Goal: Task Accomplishment & Management: Use online tool/utility

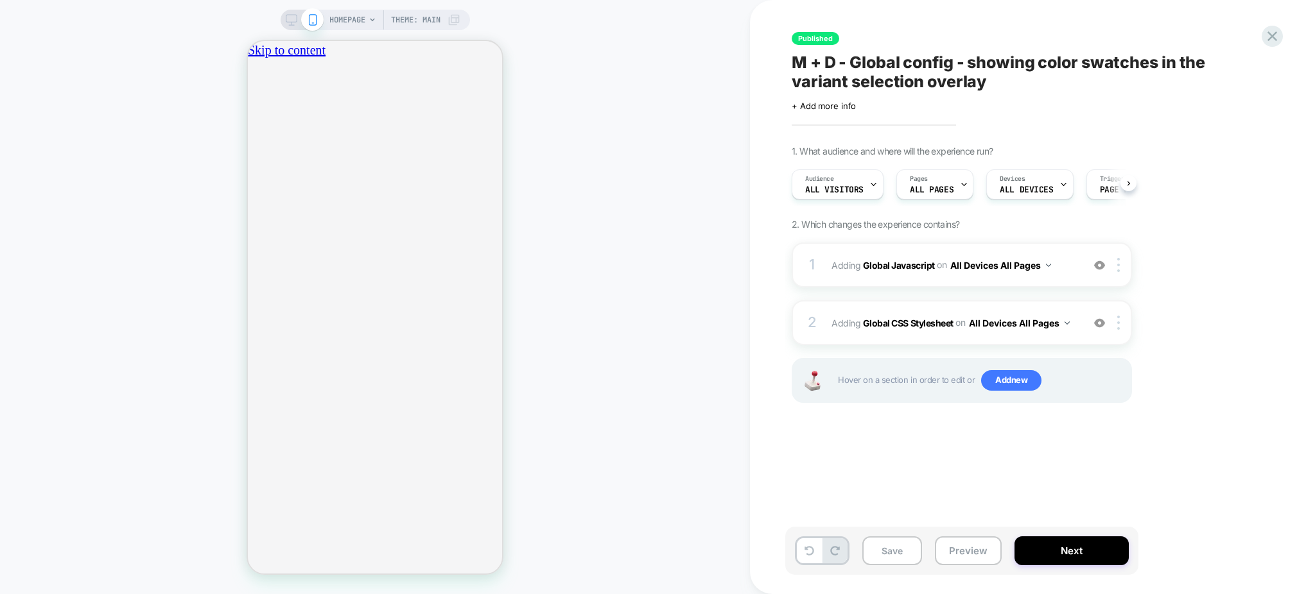
scroll to position [0, 1]
click at [1256, 33] on div "Published M + D - Global config - showing color swatches in the variant selecti…" at bounding box center [1025, 297] width 481 height 569
click at [1261, 38] on div at bounding box center [1272, 36] width 26 height 26
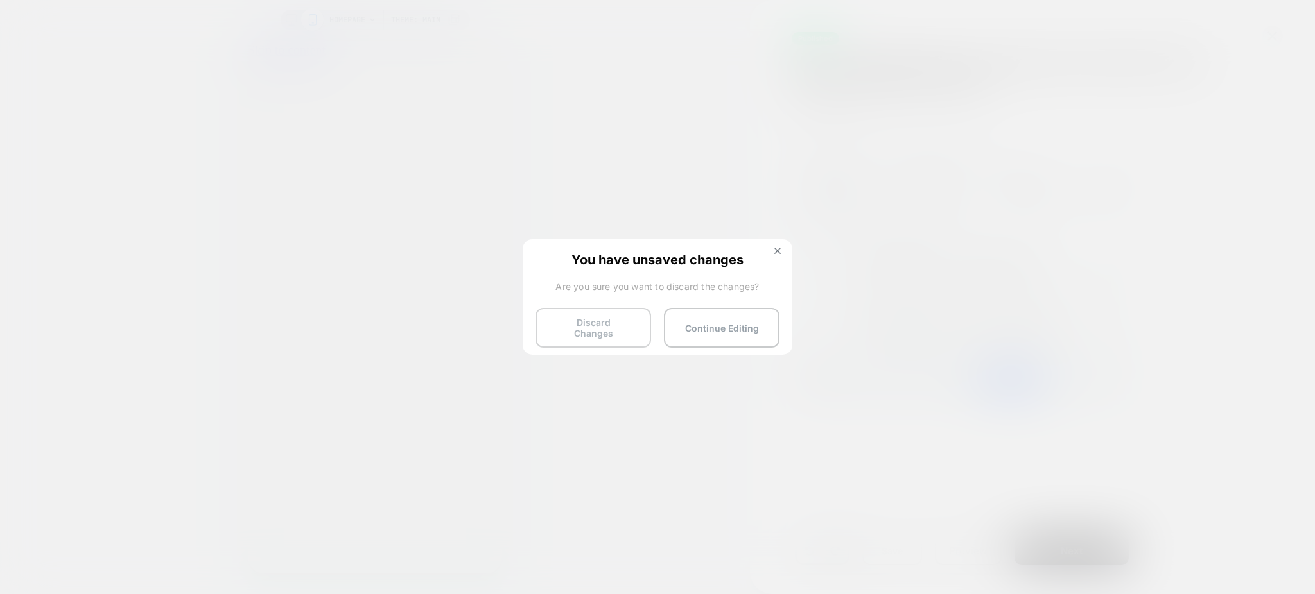
scroll to position [0, 454]
click at [592, 324] on button "Discard Changes" at bounding box center [593, 328] width 116 height 40
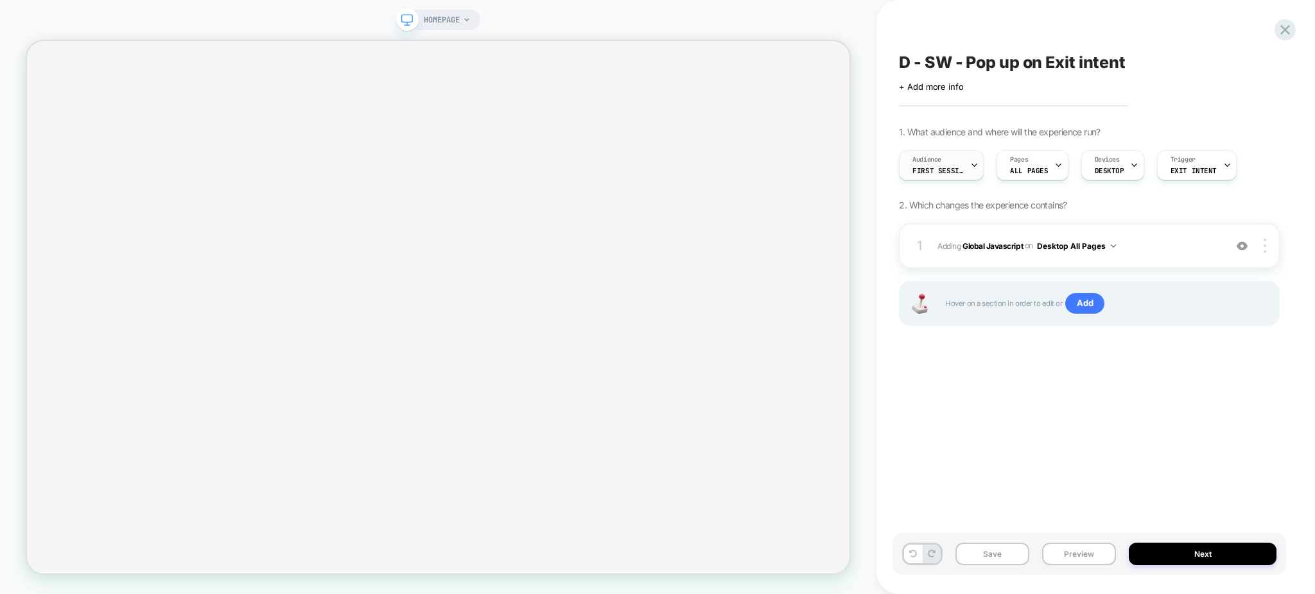
click at [981, 171] on div "Audience First Session" at bounding box center [941, 165] width 85 height 30
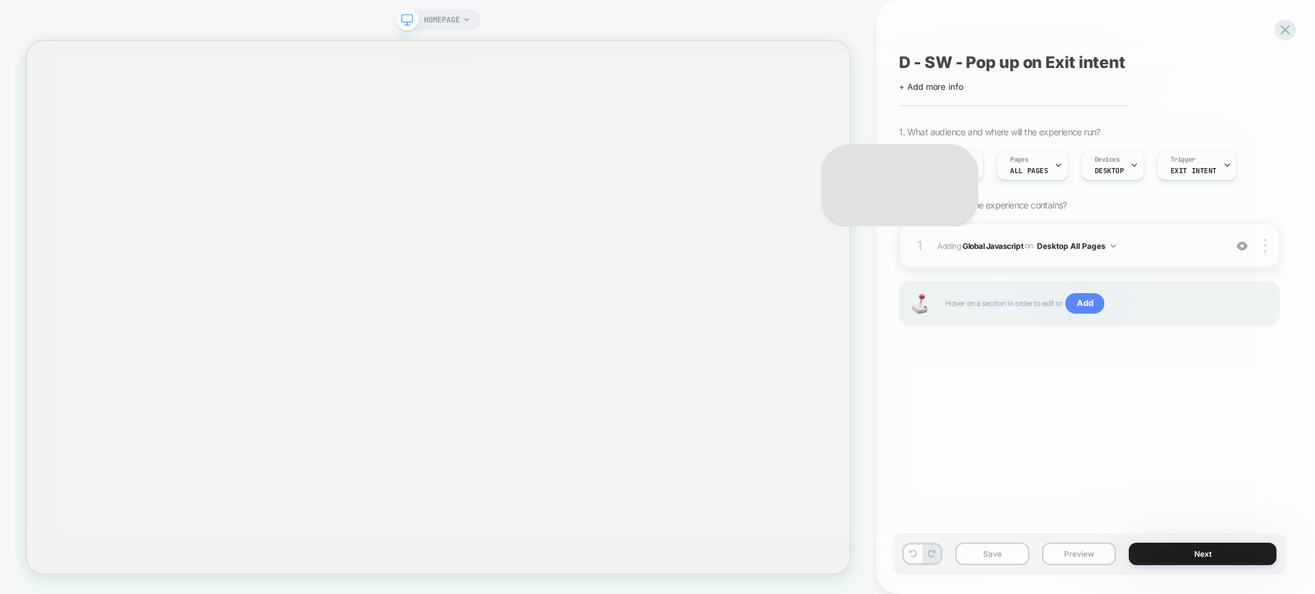
click at [965, 162] on div at bounding box center [657, 297] width 1315 height 594
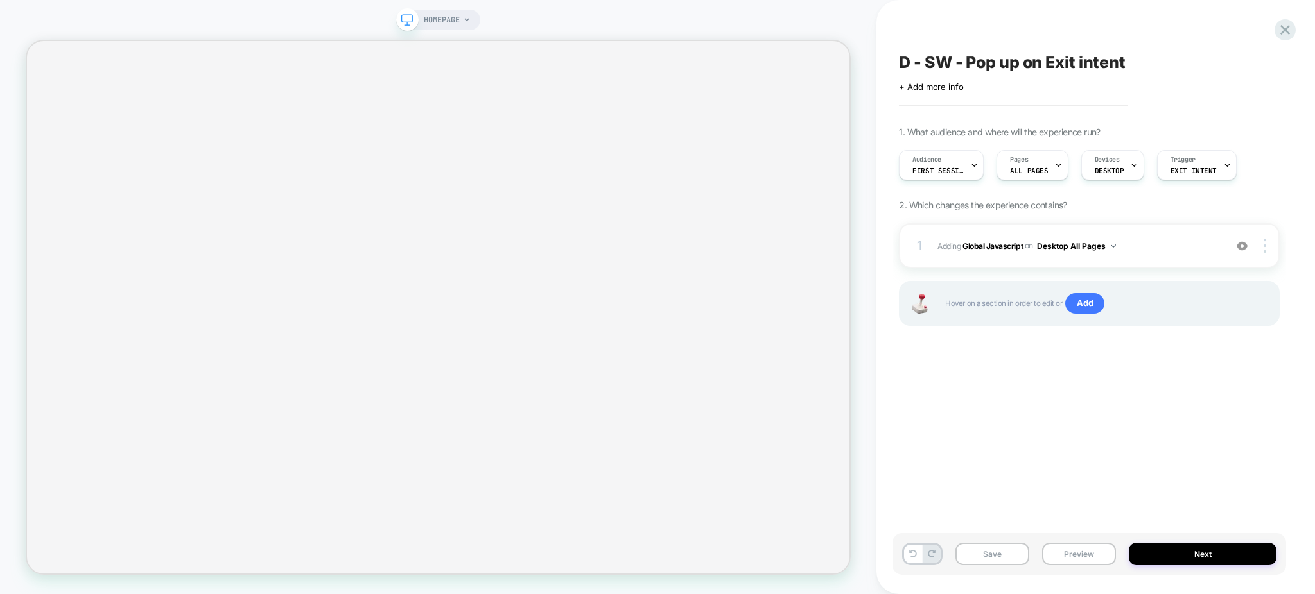
click at [965, 162] on div "Audience First Session" at bounding box center [937, 165] width 77 height 29
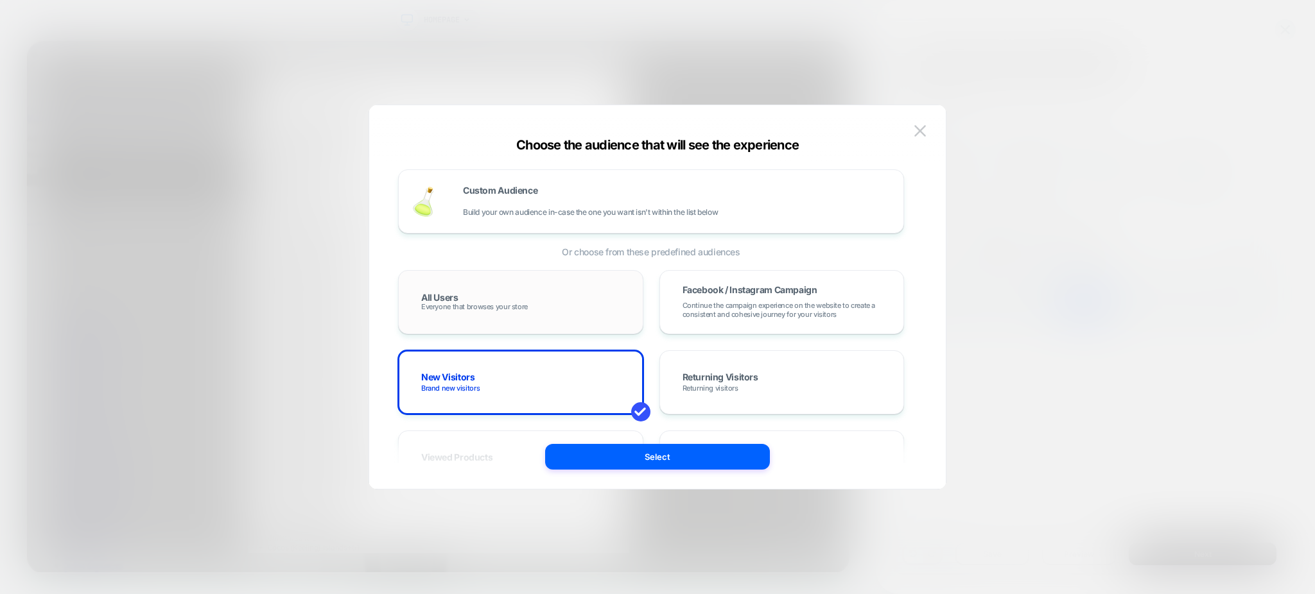
scroll to position [0, 1141]
click at [232, 86] on div "All Users Everyone that browses your store" at bounding box center [116, 80] width 232 height 12
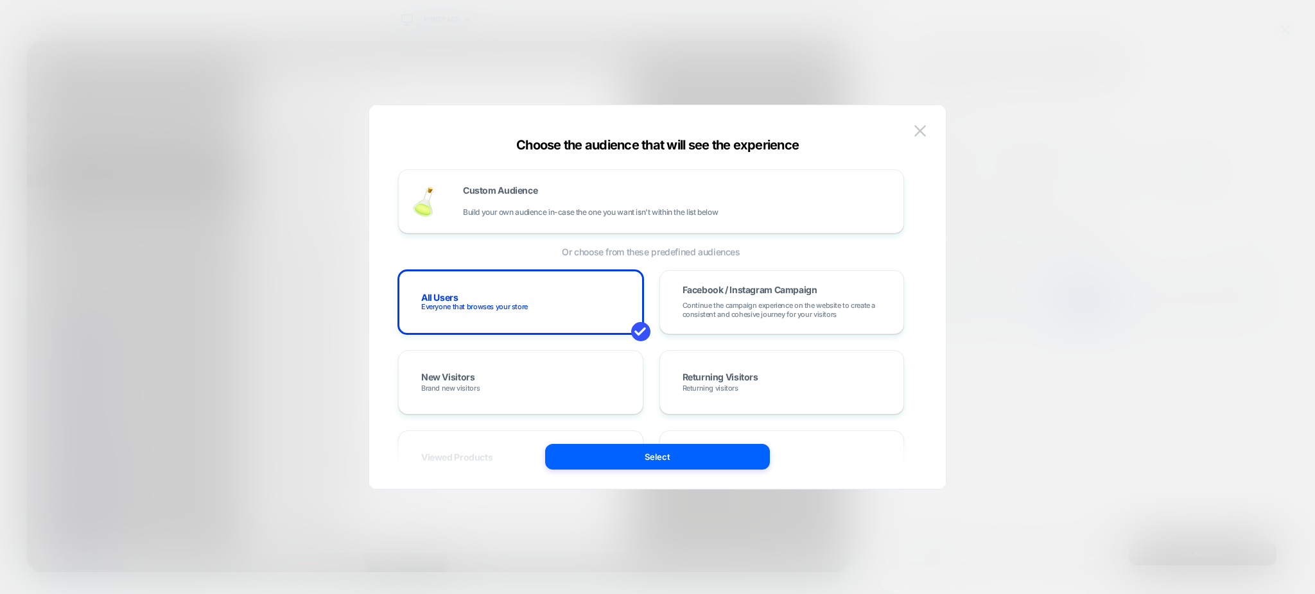
click at [637, 471] on div "Custom Audience Build your own audience in-case the one you want isn't within t…" at bounding box center [657, 303] width 538 height 371
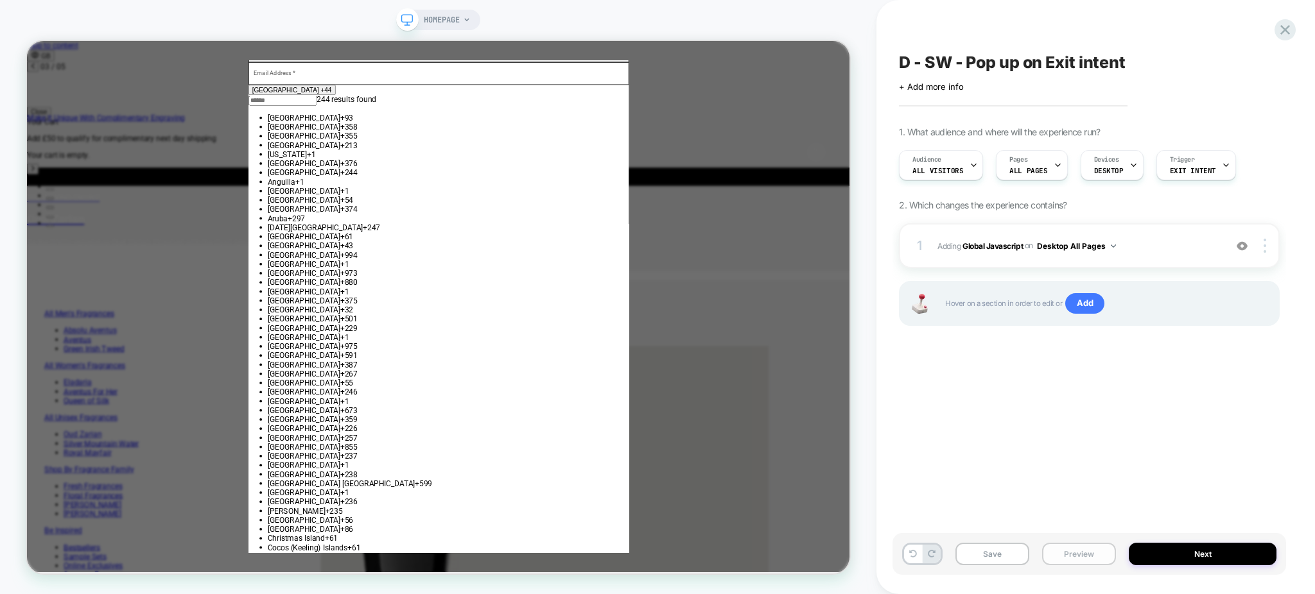
click at [0, 0] on button "Preview" at bounding box center [0, 0] width 0 height 0
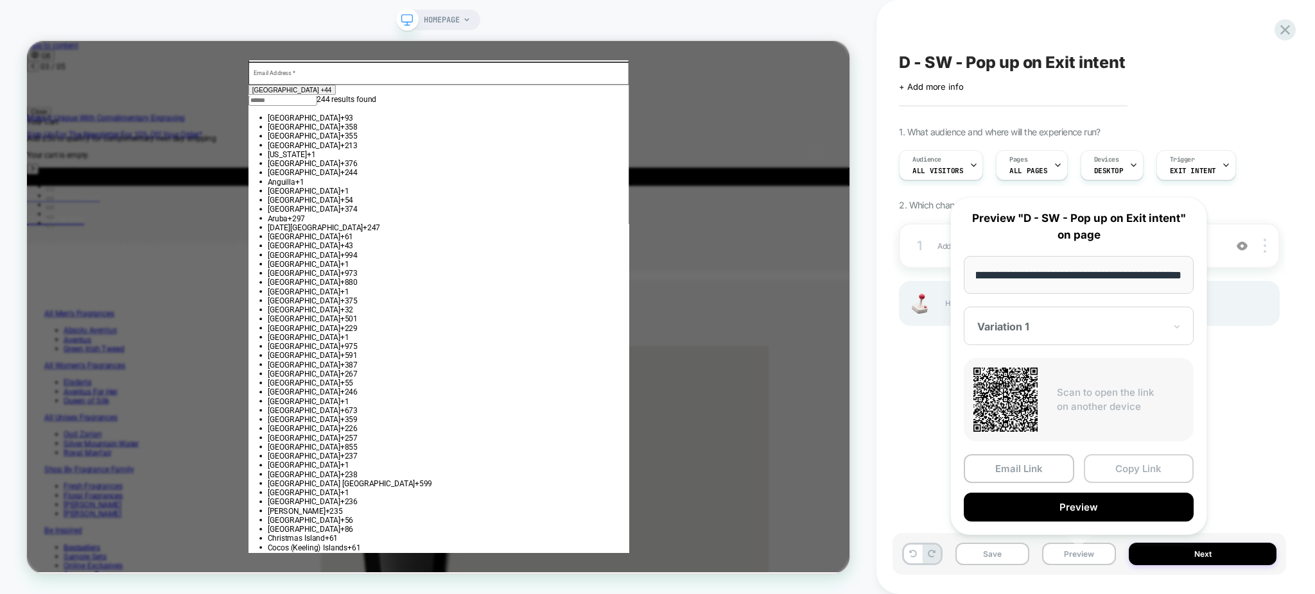
scroll to position [0, 1446]
click at [1105, 473] on button "Copy Link" at bounding box center [1139, 468] width 110 height 29
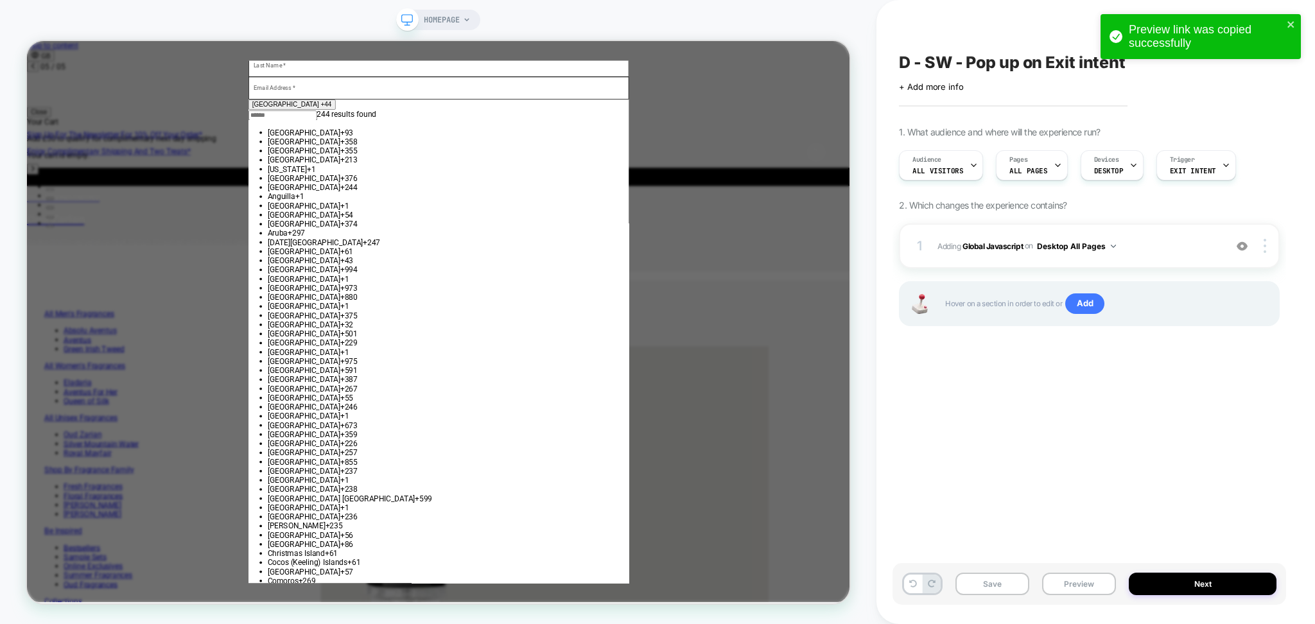
scroll to position [0, 2282]
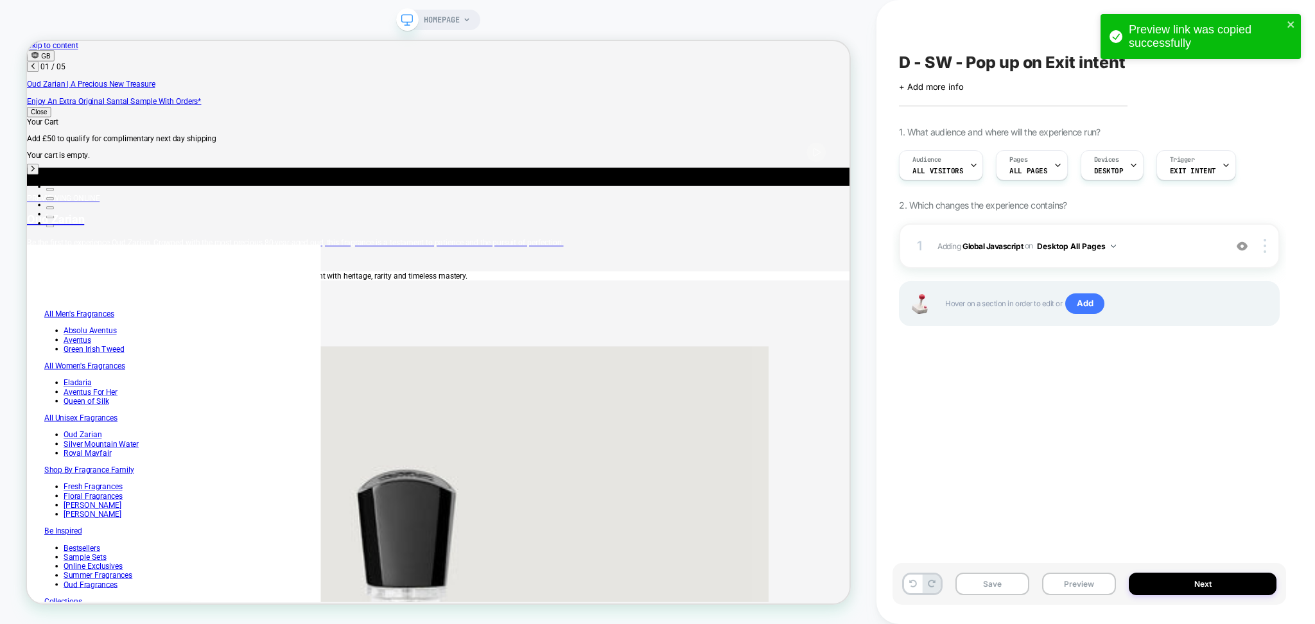
scroll to position [0, 0]
click at [1292, 22] on icon "close" at bounding box center [1290, 24] width 6 height 6
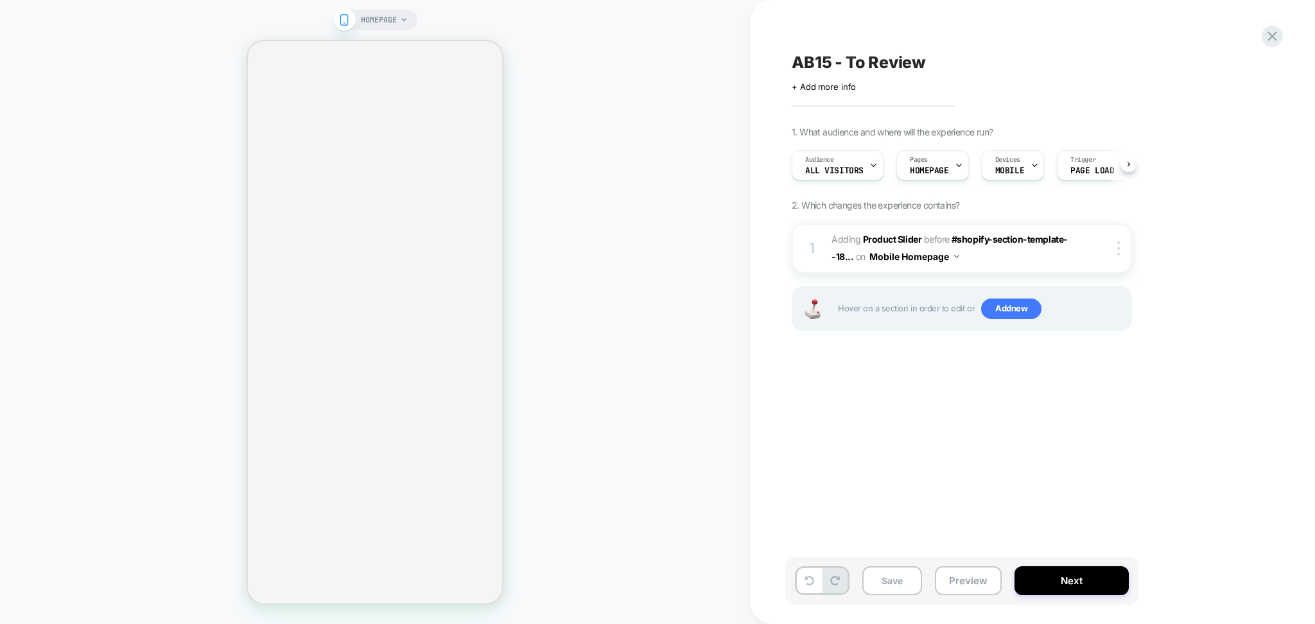
scroll to position [0, 1]
click at [1001, 260] on span "#_loomi_addon_1755774661142 Adding Product Slider BEFORE #shopify-section-templ…" at bounding box center [953, 248] width 245 height 35
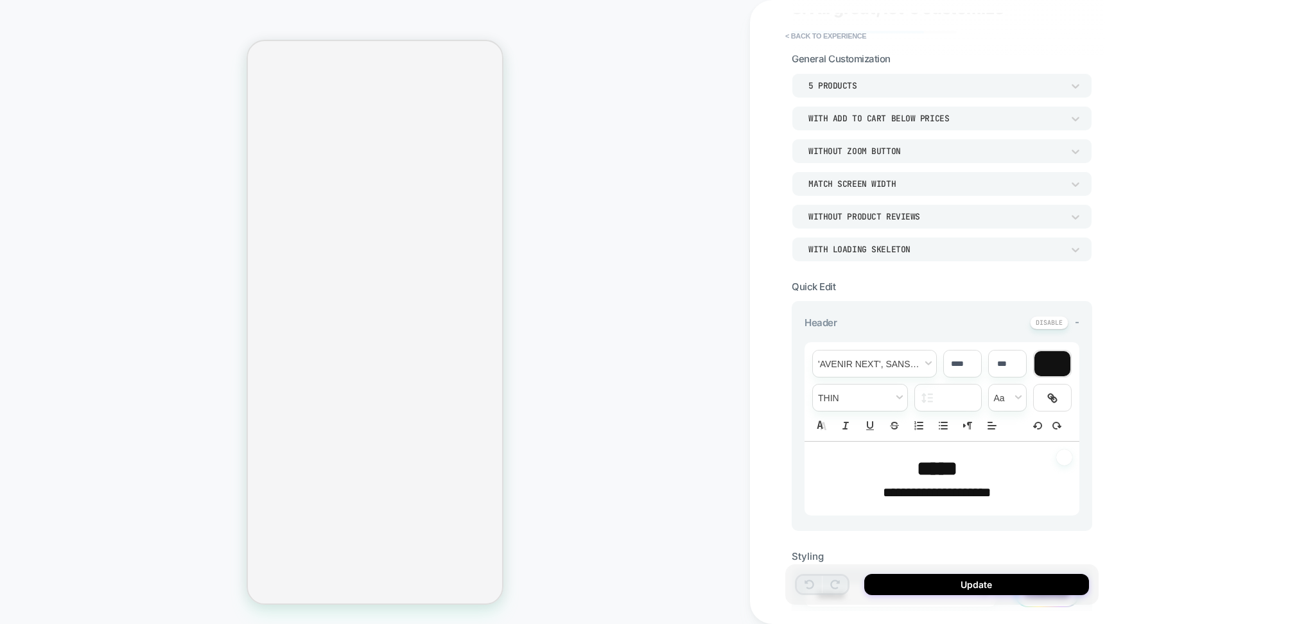
scroll to position [0, 0]
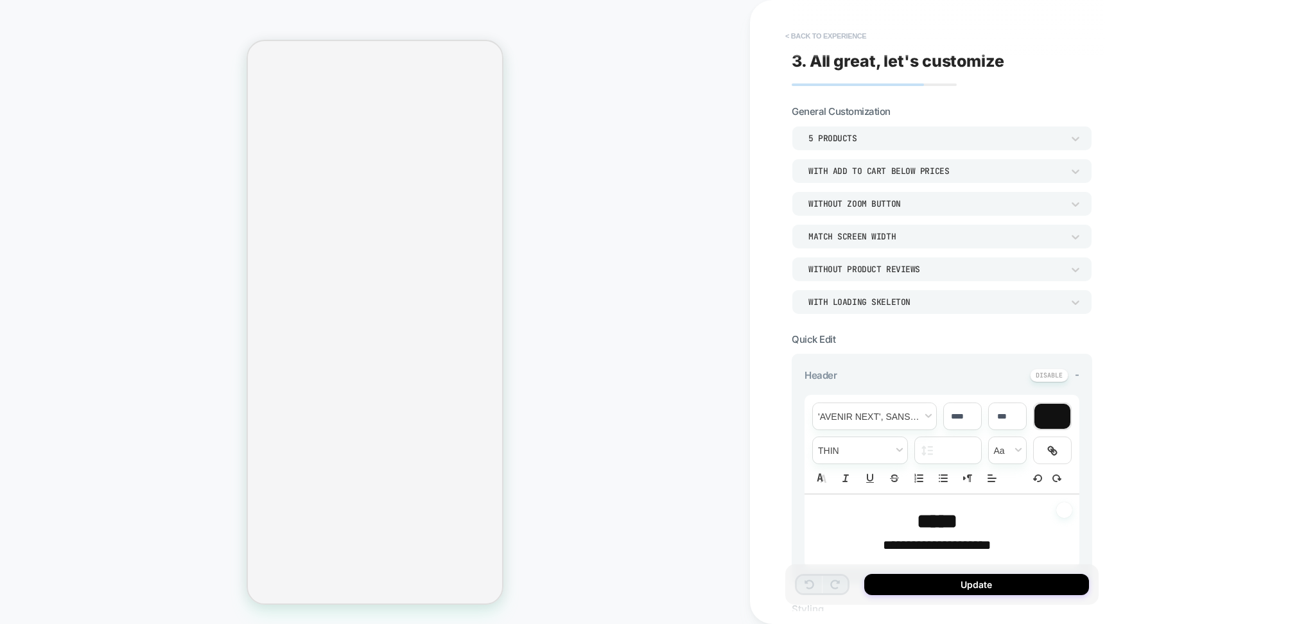
click at [815, 35] on button "< Back to experience" at bounding box center [826, 36] width 94 height 21
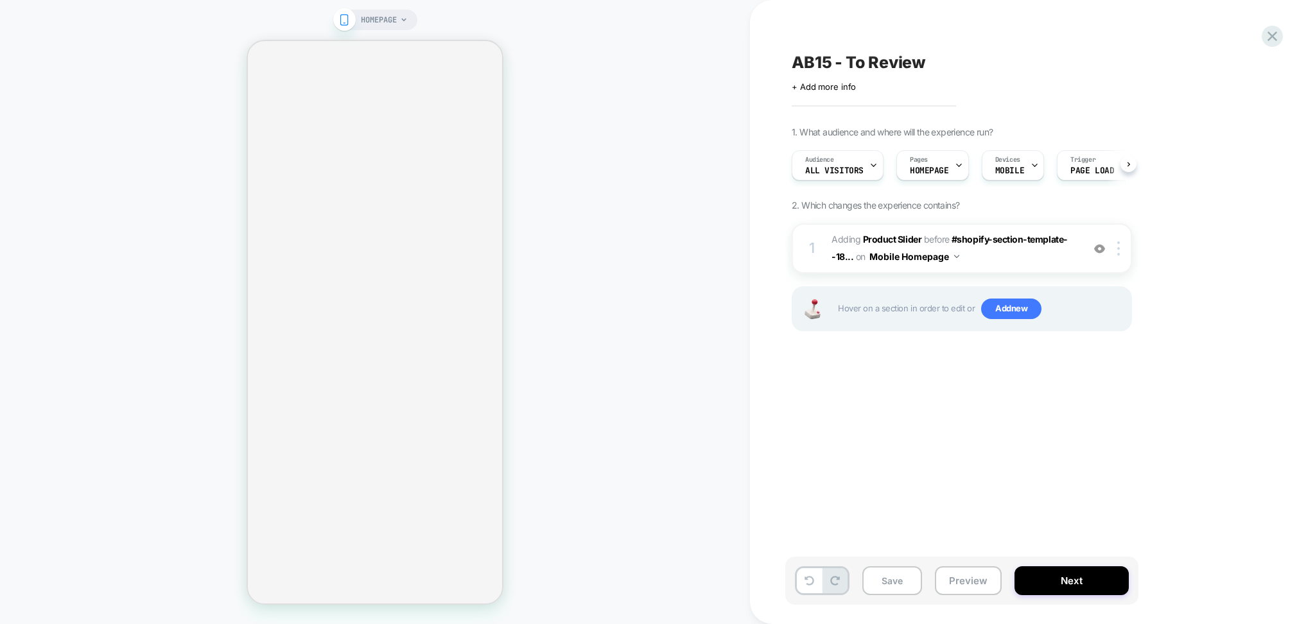
scroll to position [0, 1]
click at [1096, 247] on img at bounding box center [1099, 248] width 11 height 11
click at [1103, 252] on img at bounding box center [1099, 248] width 11 height 11
click at [1102, 248] on img at bounding box center [1099, 248] width 11 height 11
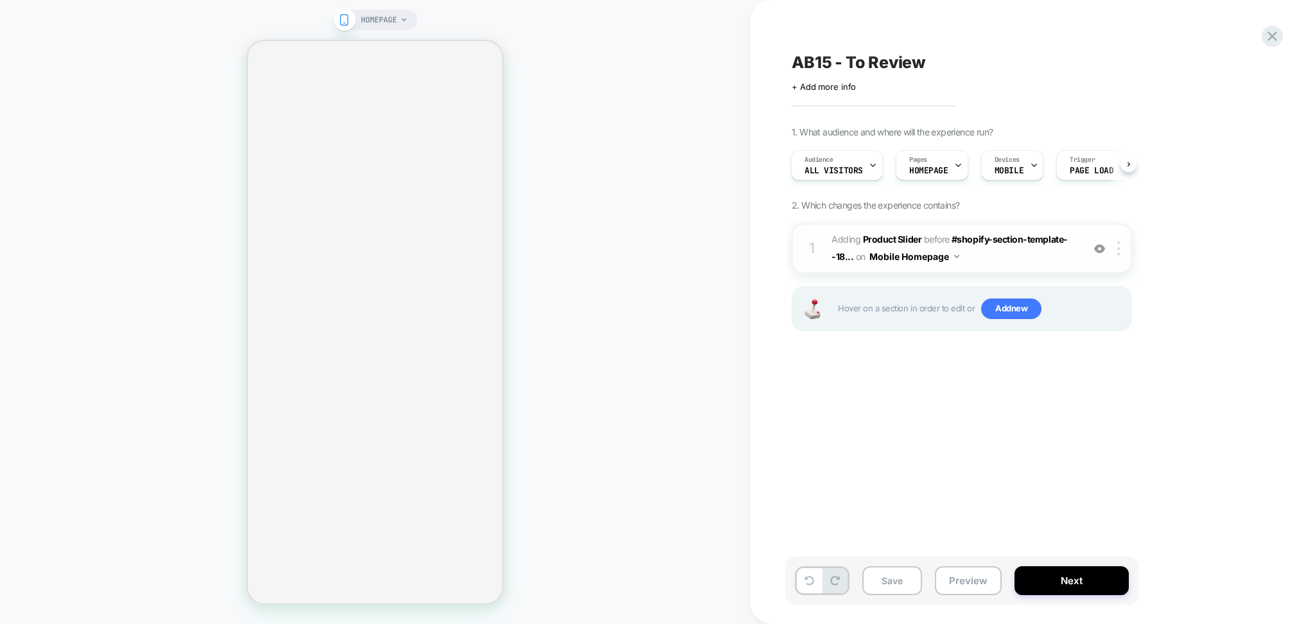
click at [1101, 253] on div at bounding box center [1099, 248] width 21 height 14
click at [1100, 253] on img at bounding box center [1099, 248] width 11 height 11
click at [1114, 255] on div at bounding box center [1120, 248] width 21 height 14
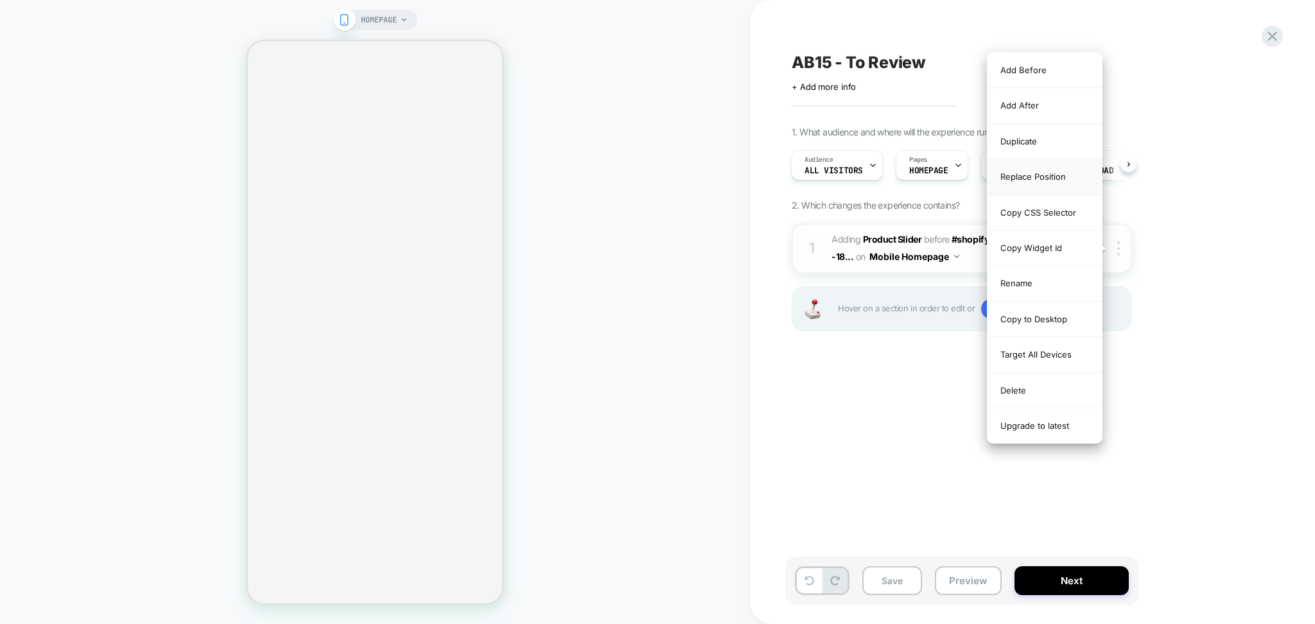
click at [1050, 187] on div "Replace Position" at bounding box center [1044, 176] width 114 height 35
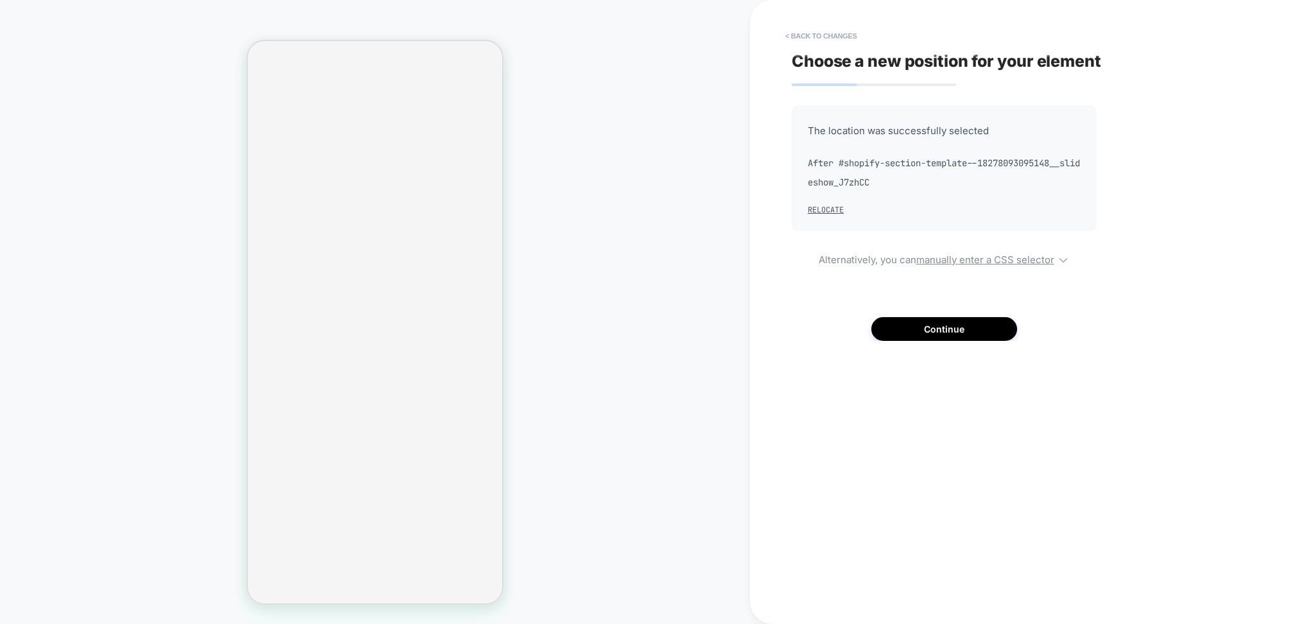
click at [912, 344] on div "Choose a new position for your element The location was successfully selected A…" at bounding box center [1025, 312] width 481 height 598
click at [910, 333] on button "Continue" at bounding box center [944, 329] width 146 height 24
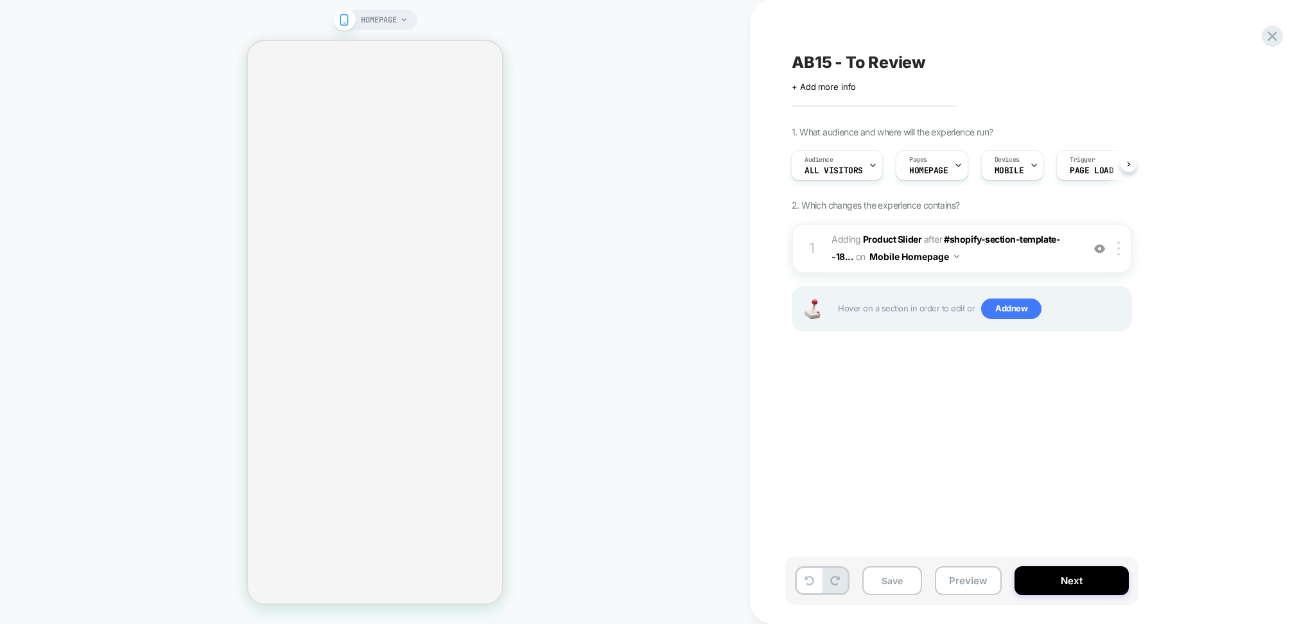
click at [994, 263] on span "#_loomi_addon_1755774661142 Adding Product Slider AFTER #shopify-section-templa…" at bounding box center [953, 248] width 245 height 35
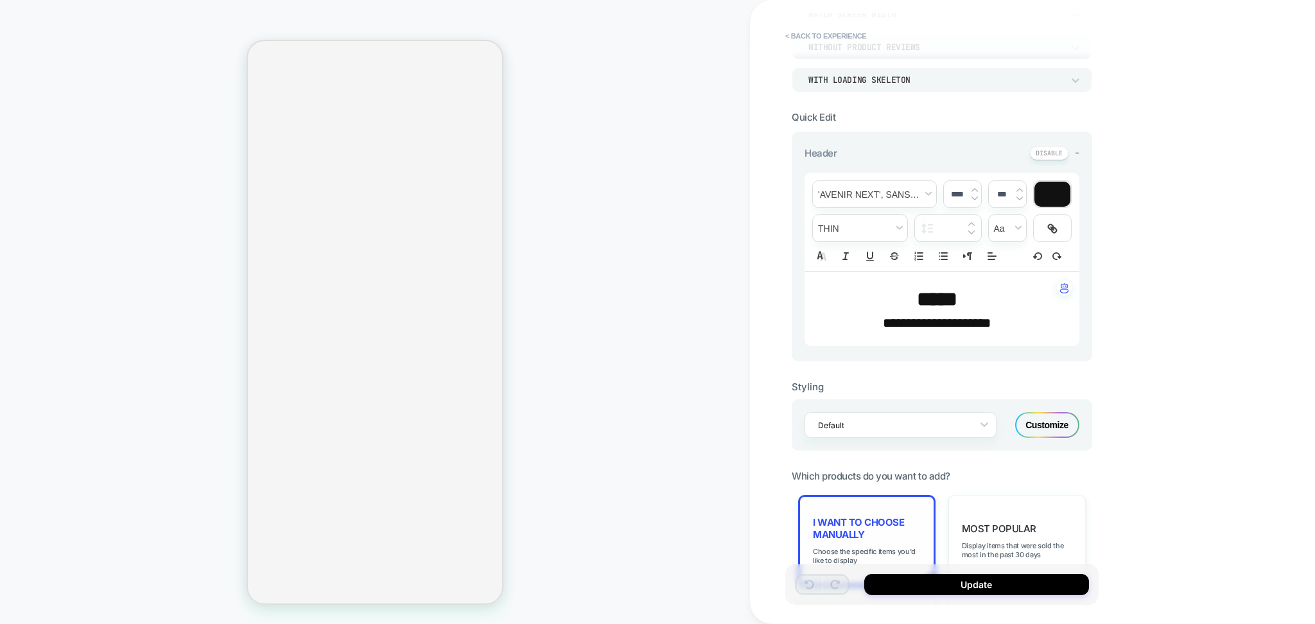
scroll to position [342, 0]
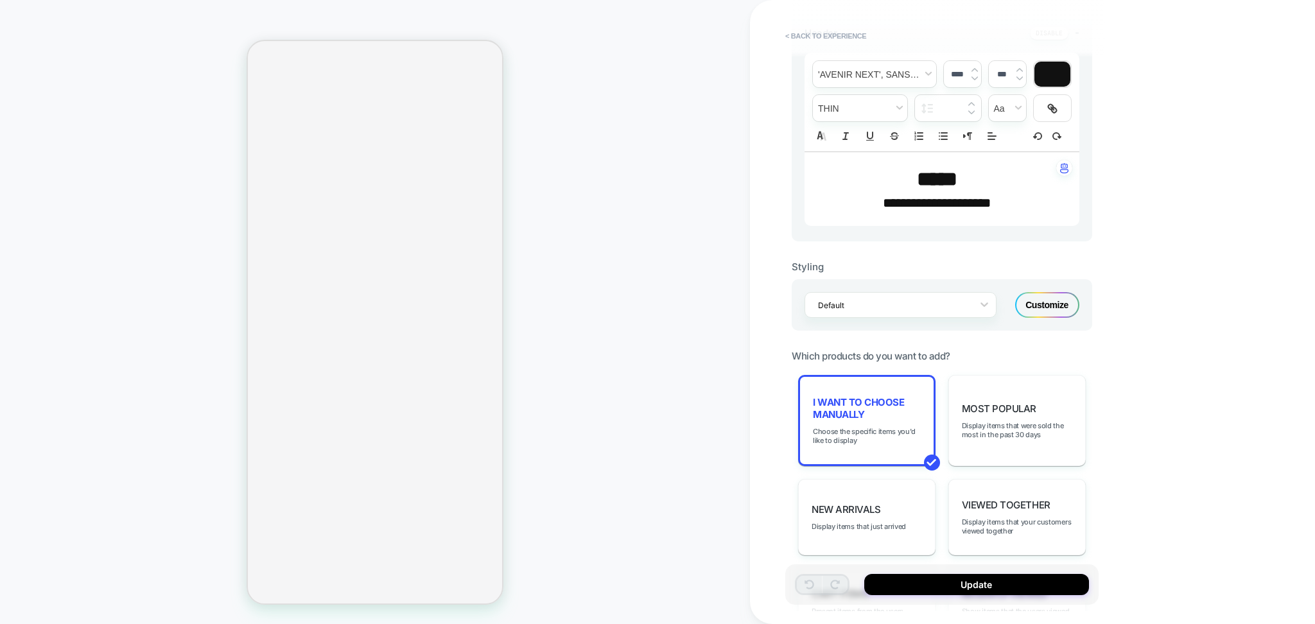
click at [1029, 311] on div "Customize" at bounding box center [1047, 305] width 64 height 26
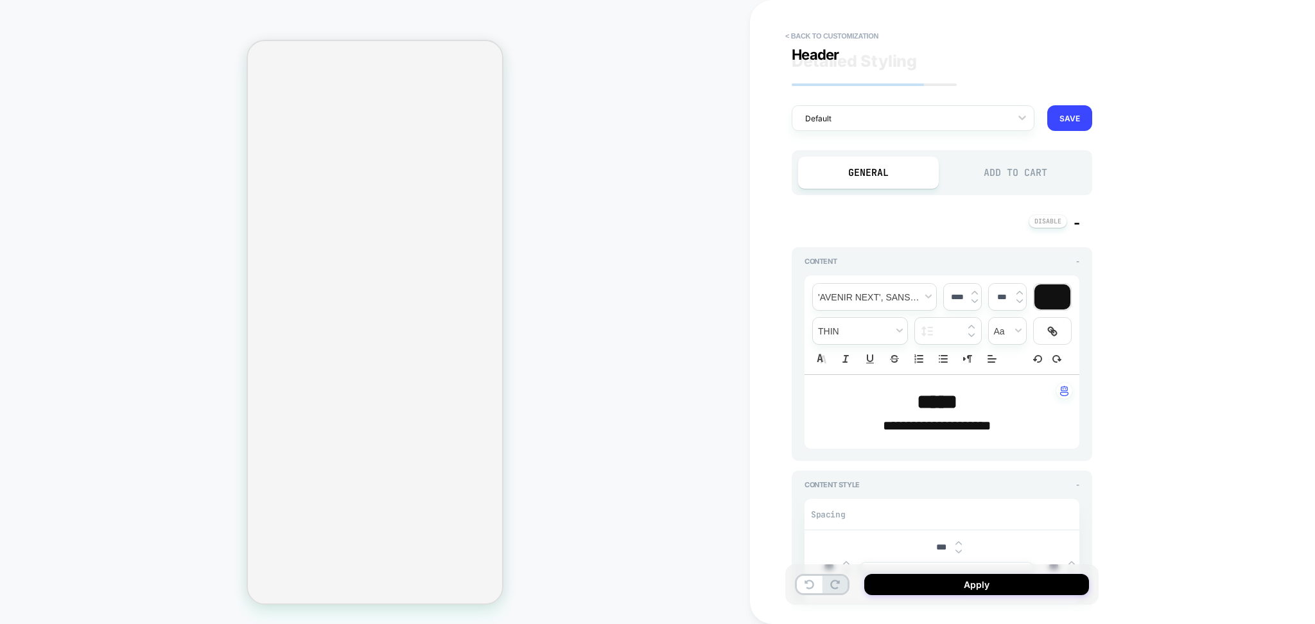
scroll to position [428, 0]
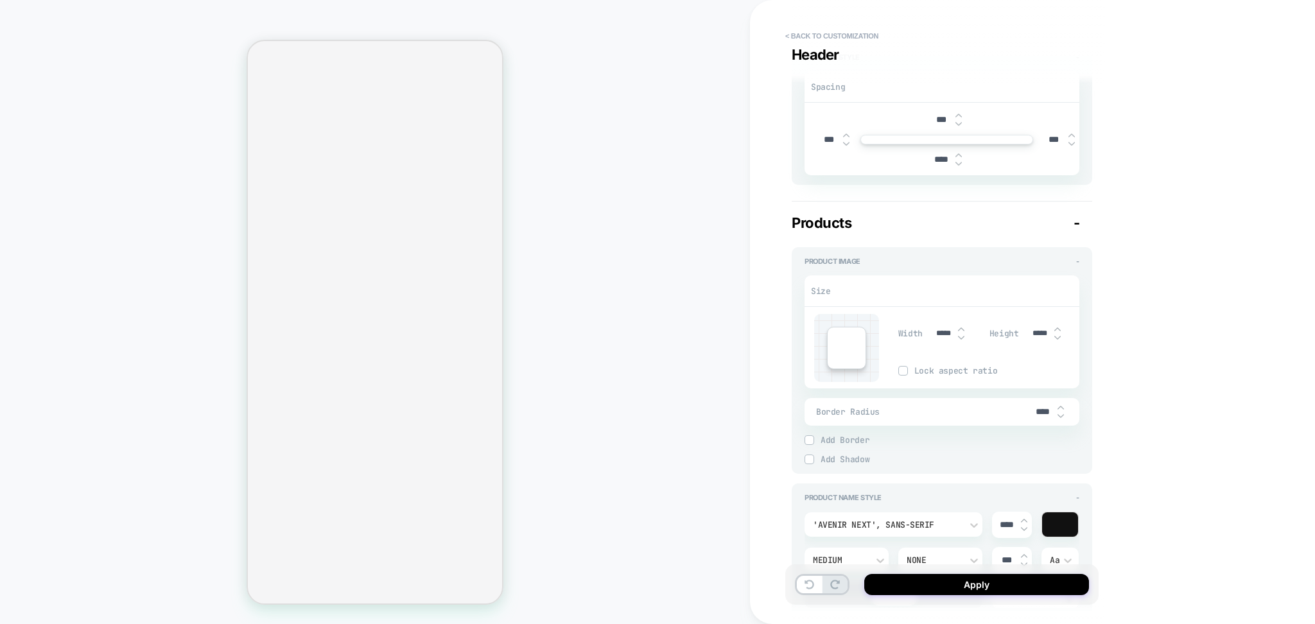
type textarea "*"
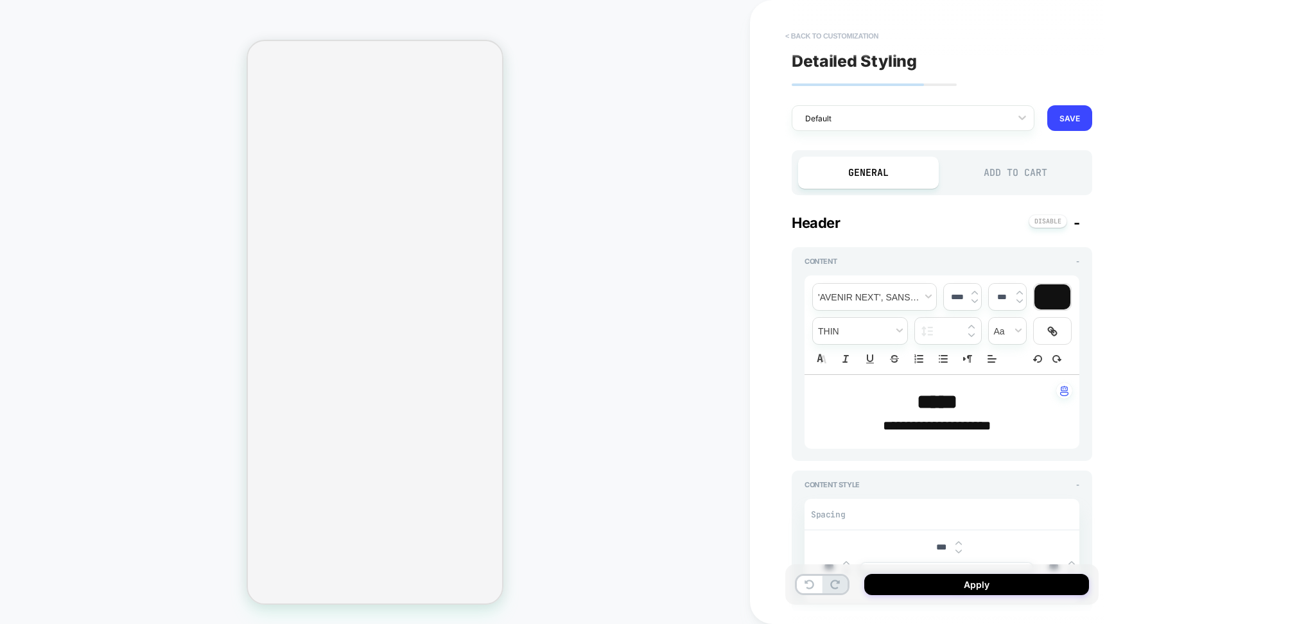
click at [795, 33] on button "< Back to customization" at bounding box center [832, 36] width 106 height 21
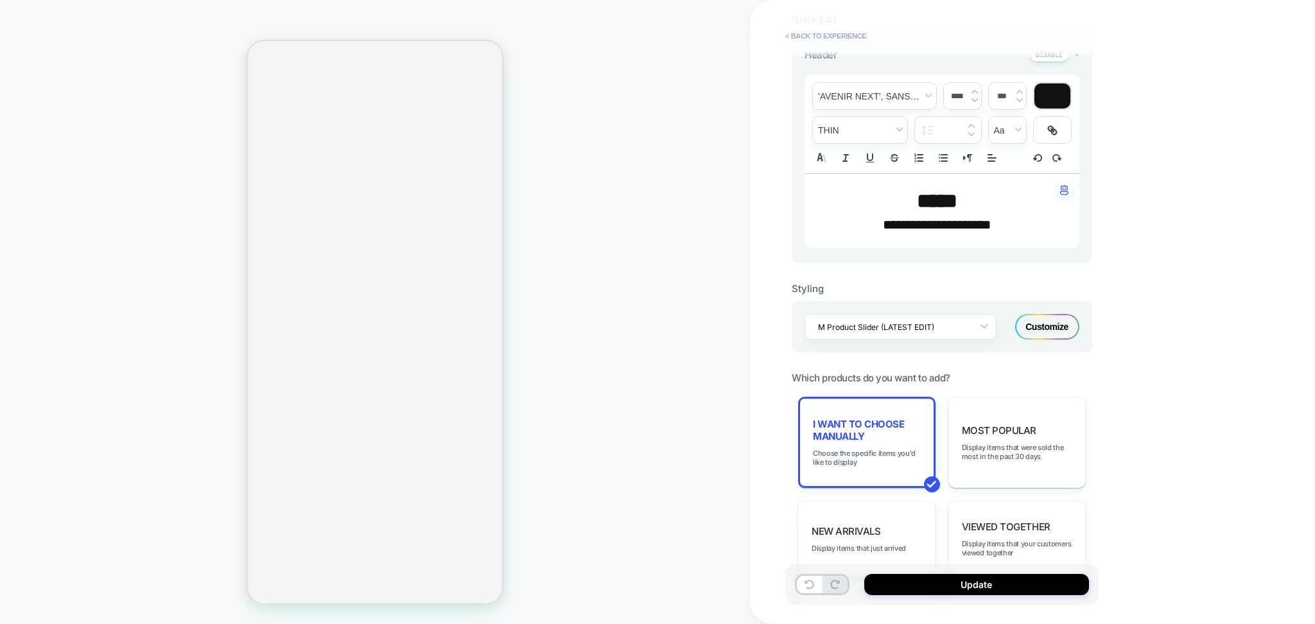
scroll to position [342, 0]
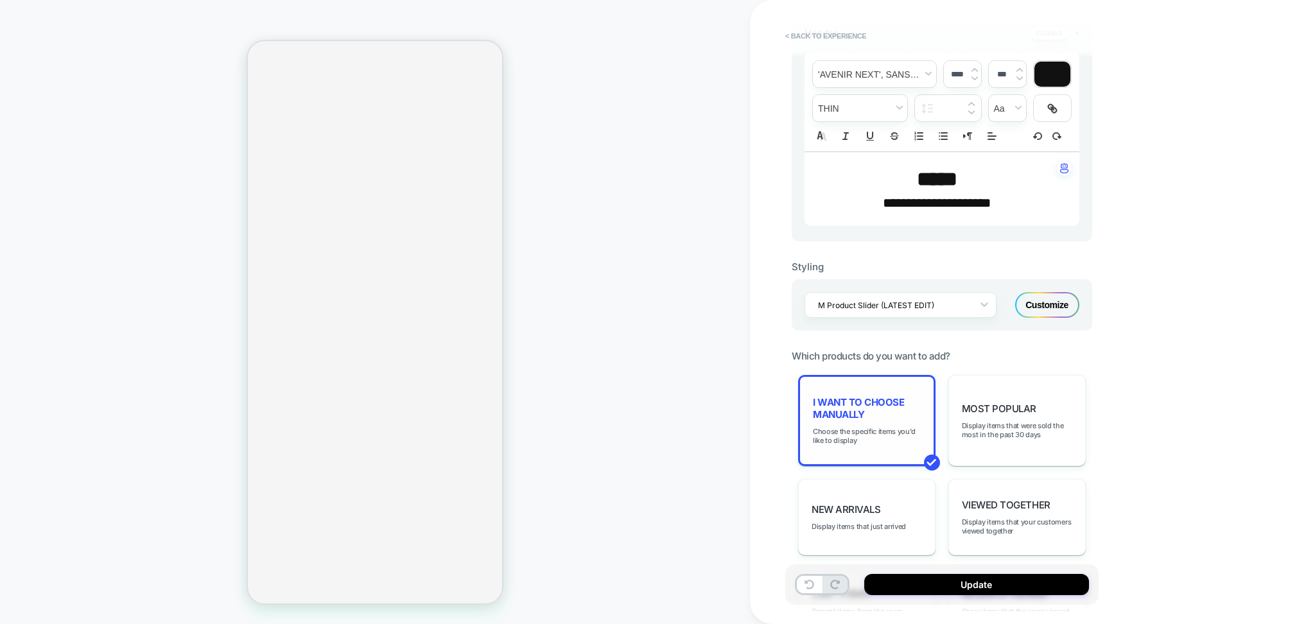
click at [872, 422] on div "I want to choose manually Choose the specific items you'd like to display" at bounding box center [866, 420] width 137 height 91
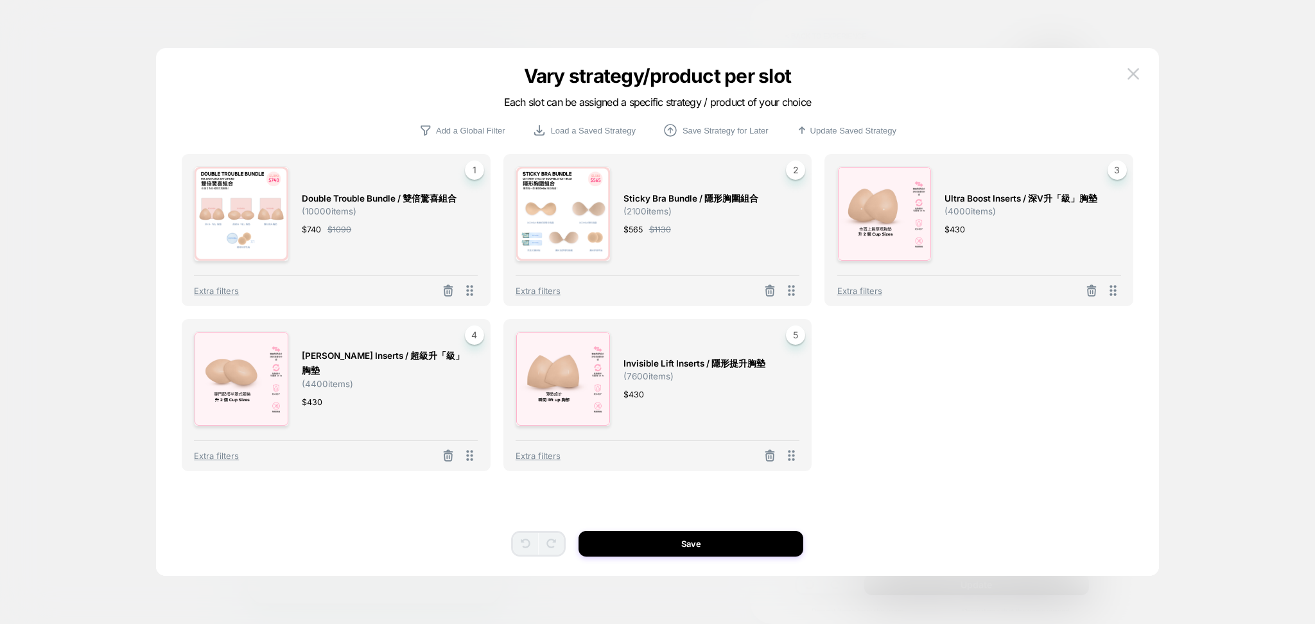
click at [1126, 73] on button at bounding box center [1132, 73] width 19 height 19
